Goal: Task Accomplishment & Management: Use online tool/utility

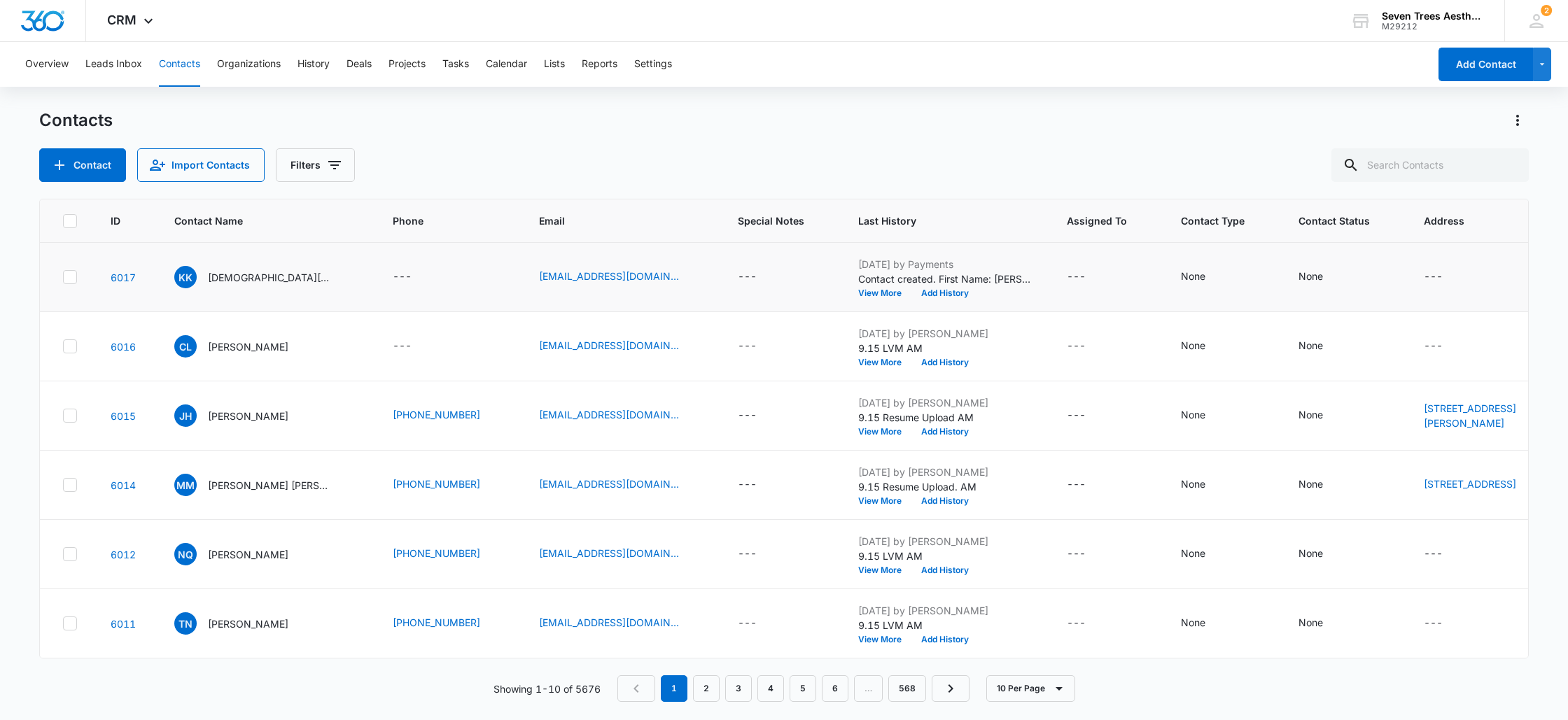
click at [891, 298] on td "[DATE] by Payments Contact created. First Name: [PERSON_NAME] Last Name: [PERSO…" at bounding box center [945, 277] width 208 height 69
click at [912, 289] on button "Add History" at bounding box center [945, 293] width 68 height 8
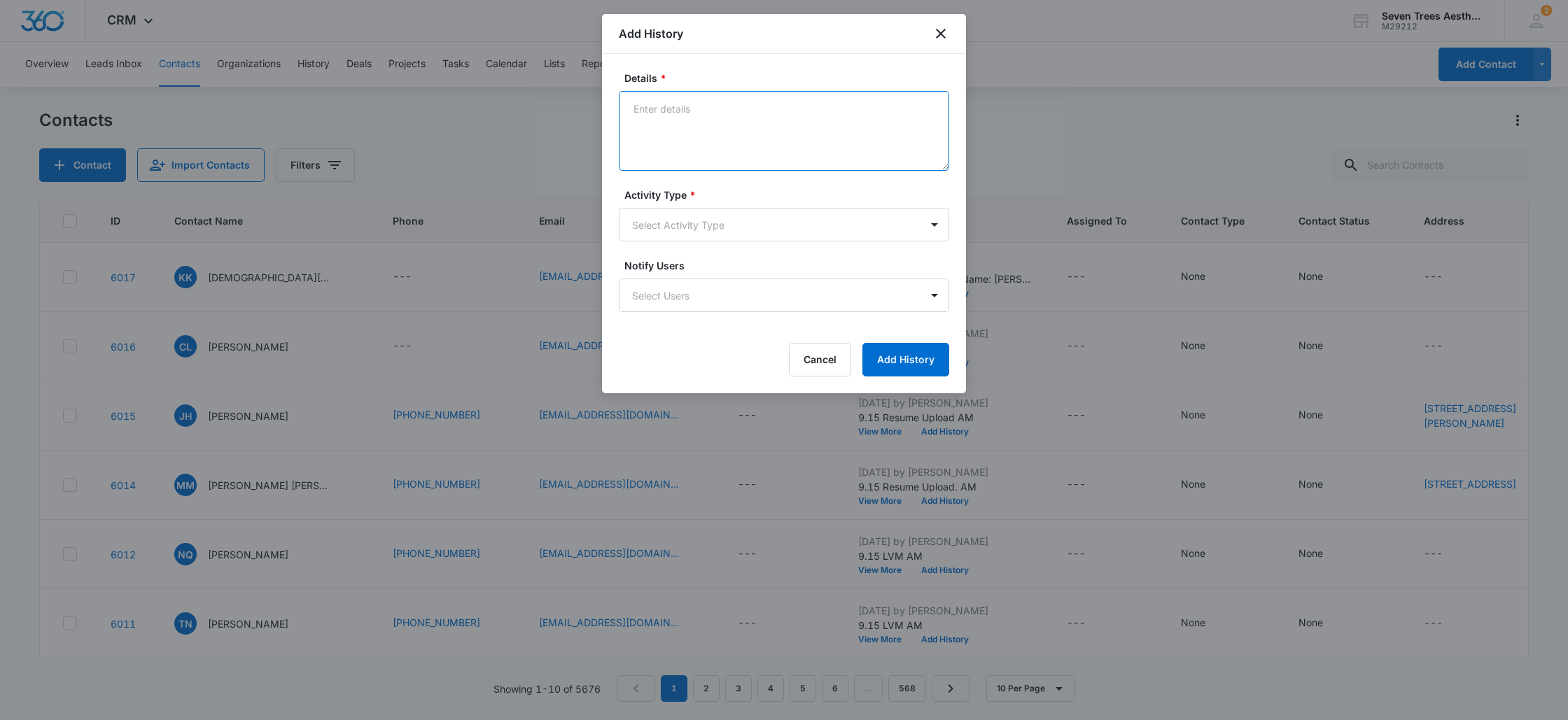
click at [703, 124] on textarea "Details *" at bounding box center [784, 131] width 330 height 80
type textarea "9.15 LVM AM"
click at [703, 225] on body "CRM Apps Reputation Websites Forms CRM Email Social Shop Payments POS Content A…" at bounding box center [784, 360] width 1568 height 720
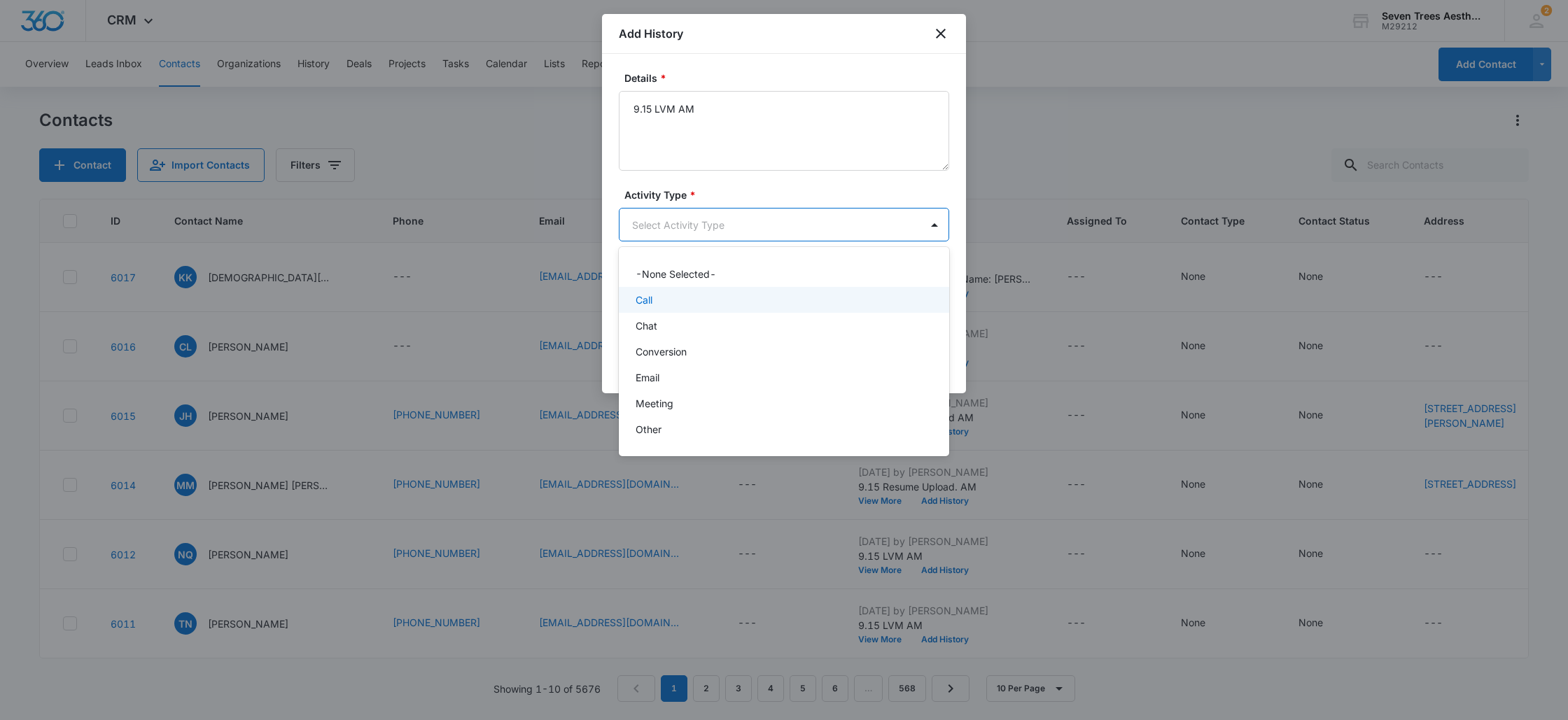
click at [684, 306] on div "Call" at bounding box center [783, 300] width 294 height 14
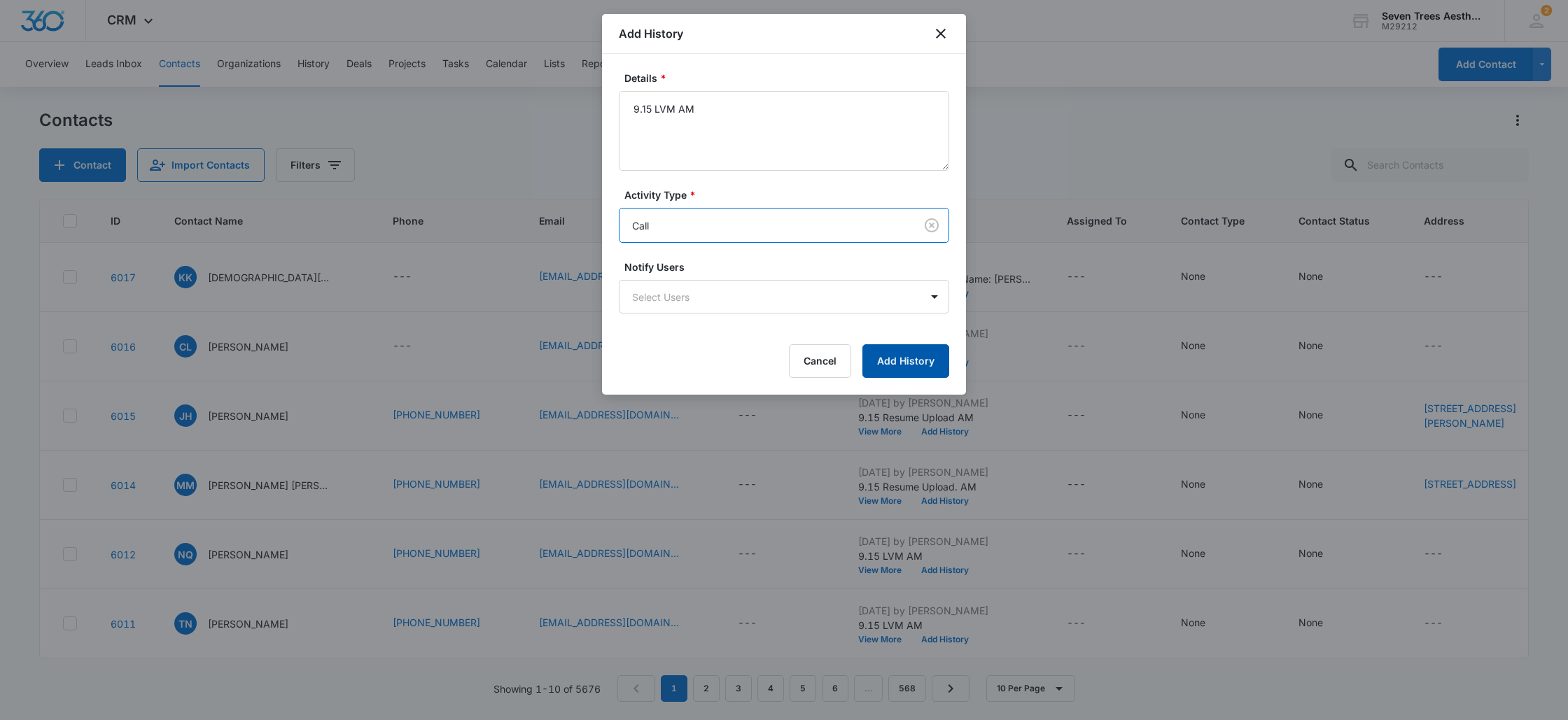
click at [932, 361] on button "Add History" at bounding box center [906, 360] width 87 height 33
